Goal: Task Accomplishment & Management: Manage account settings

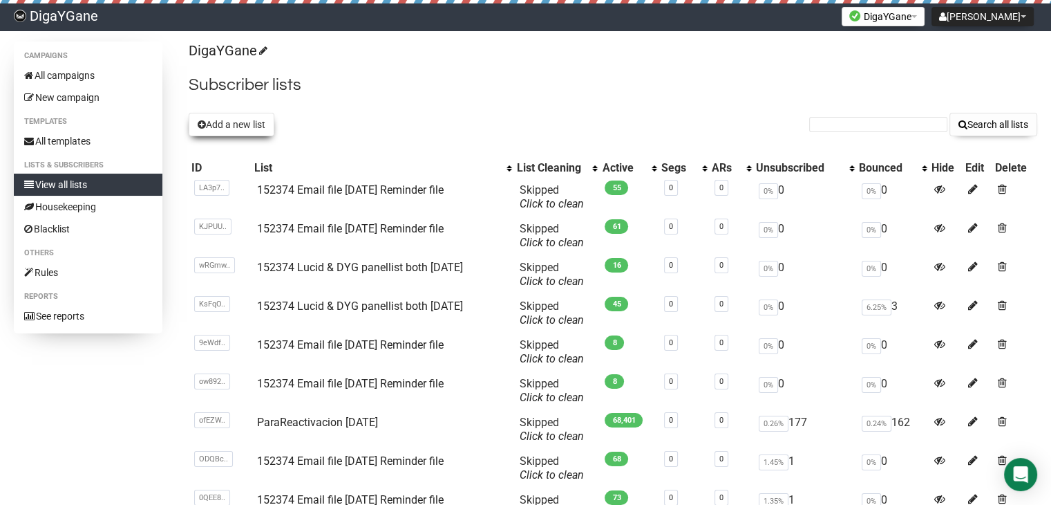
click at [236, 125] on button "Add a new list" at bounding box center [232, 124] width 86 height 23
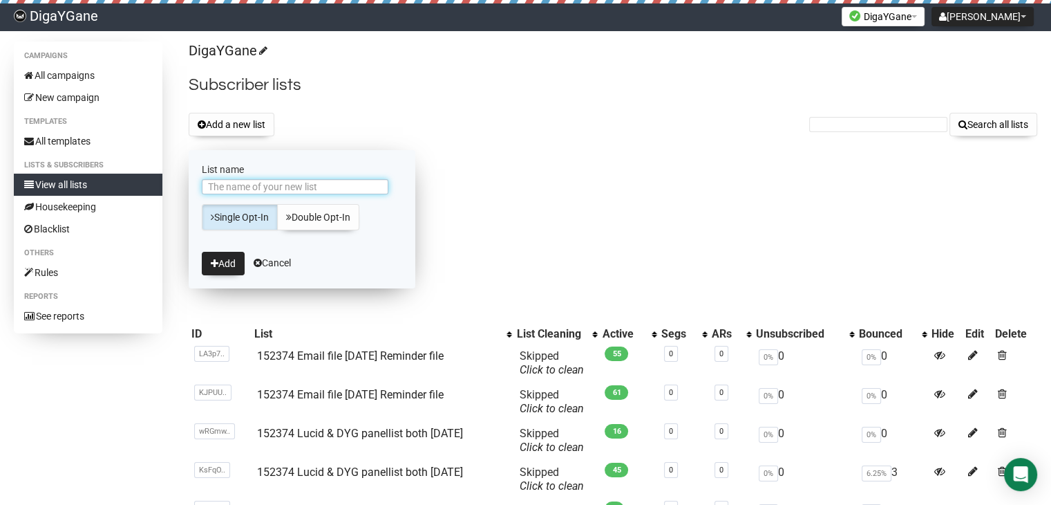
click at [272, 183] on input "List name" at bounding box center [295, 186] width 187 height 15
paste input "152374 Email file [DATE] Reminder file"
type input "152374 Email file [DATE] Reminder file"
click at [223, 265] on button "Add" at bounding box center [223, 263] width 43 height 23
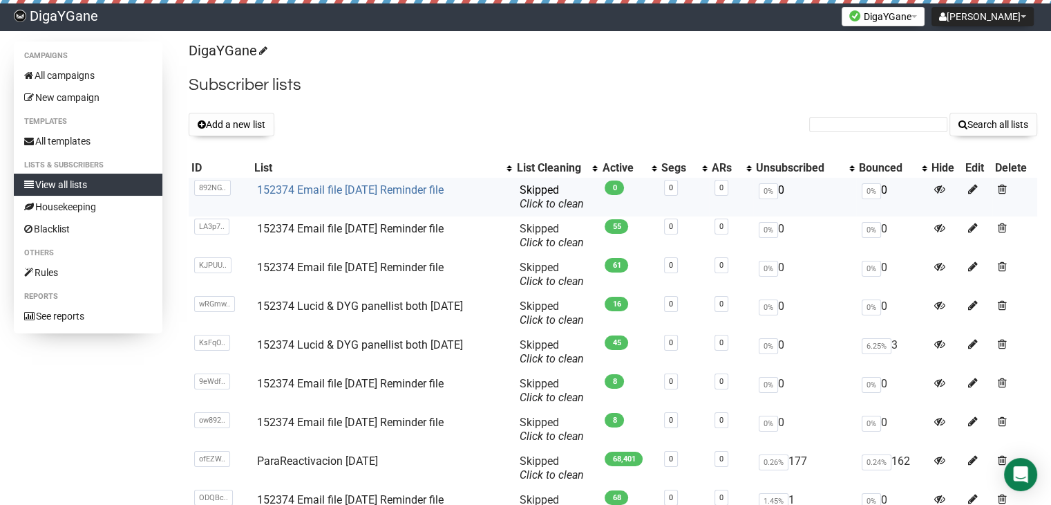
click at [324, 187] on link "152374 Email file [DATE] Reminder file" at bounding box center [350, 189] width 187 height 13
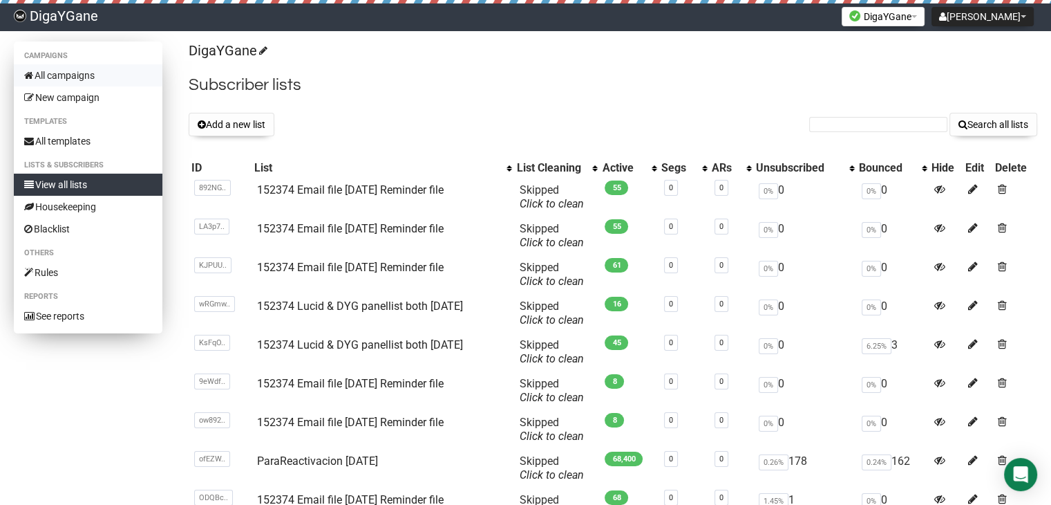
click at [75, 77] on link "All campaigns" at bounding box center [88, 75] width 149 height 22
